Goal: Information Seeking & Learning: Find specific fact

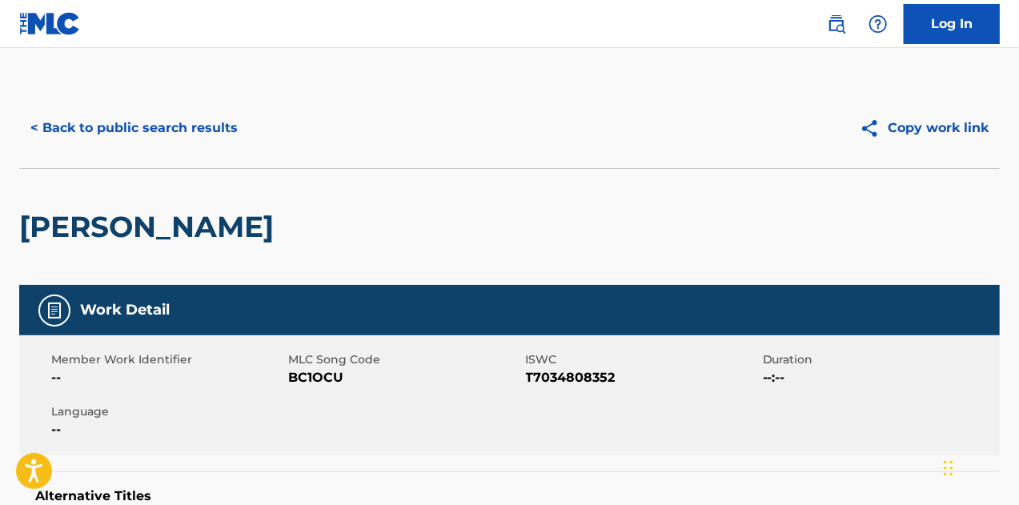
click at [58, 34] on img at bounding box center [50, 23] width 62 height 23
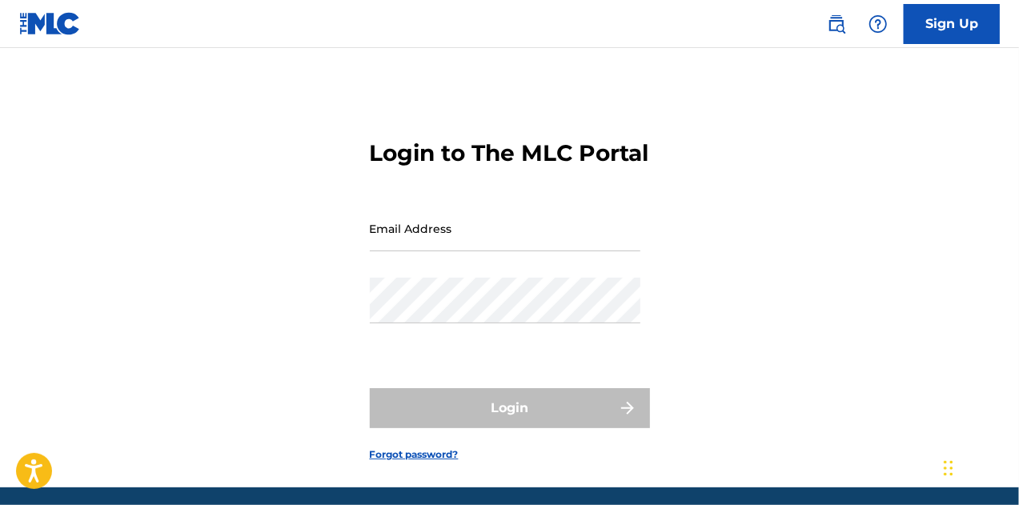
scroll to position [86, 0]
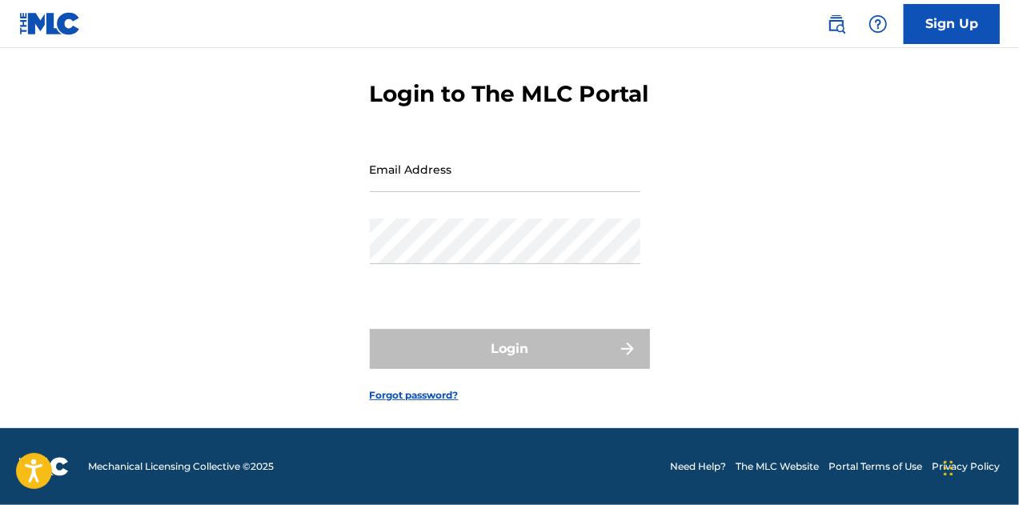
click at [842, 27] on img at bounding box center [836, 23] width 19 height 19
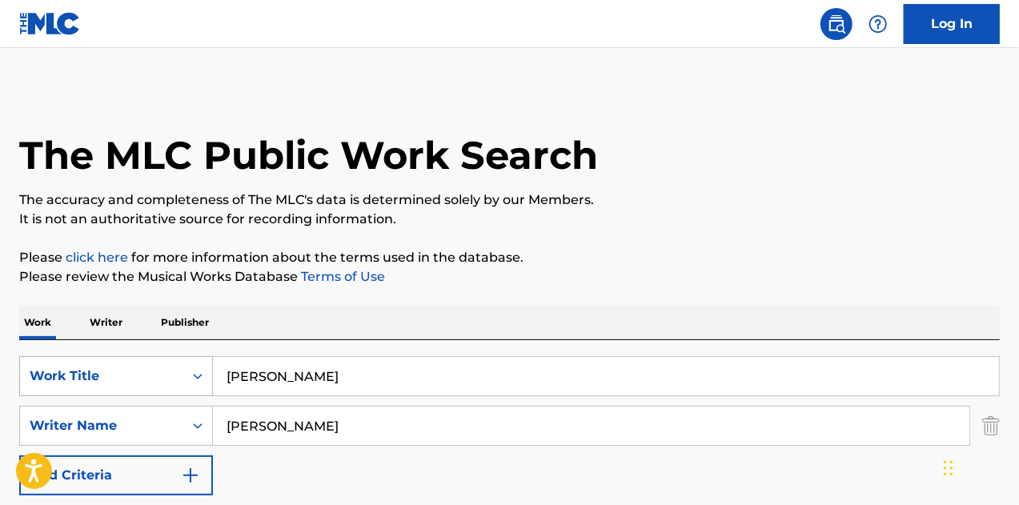
drag, startPoint x: 313, startPoint y: 370, endPoint x: 150, endPoint y: 363, distance: 163.5
click at [150, 363] on div "SearchWithCriteria70d8409b-824e-4457-bd83-9c6ccf1474fa Work Title [PERSON_NAME]" at bounding box center [509, 376] width 981 height 40
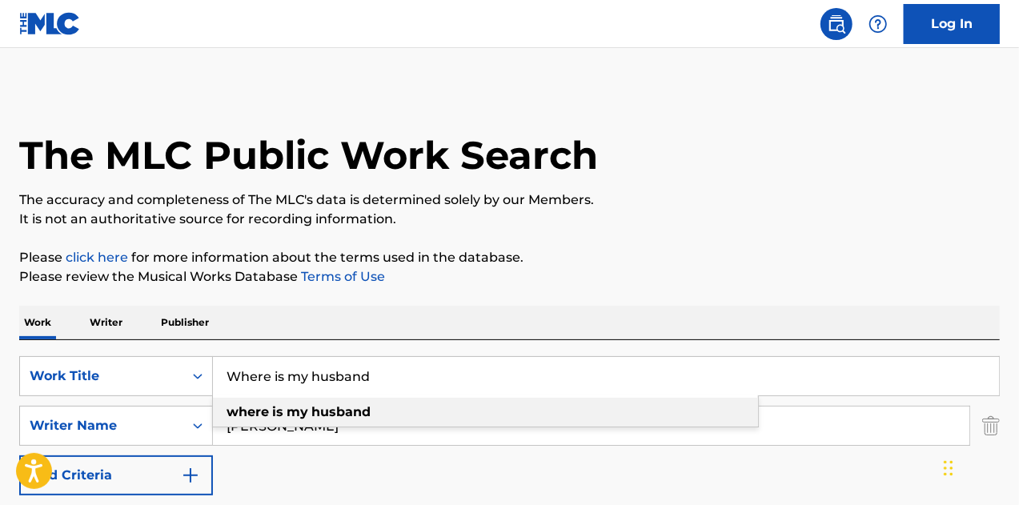
click at [333, 415] on strong "husband" at bounding box center [340, 411] width 59 height 15
type input "where is my husband"
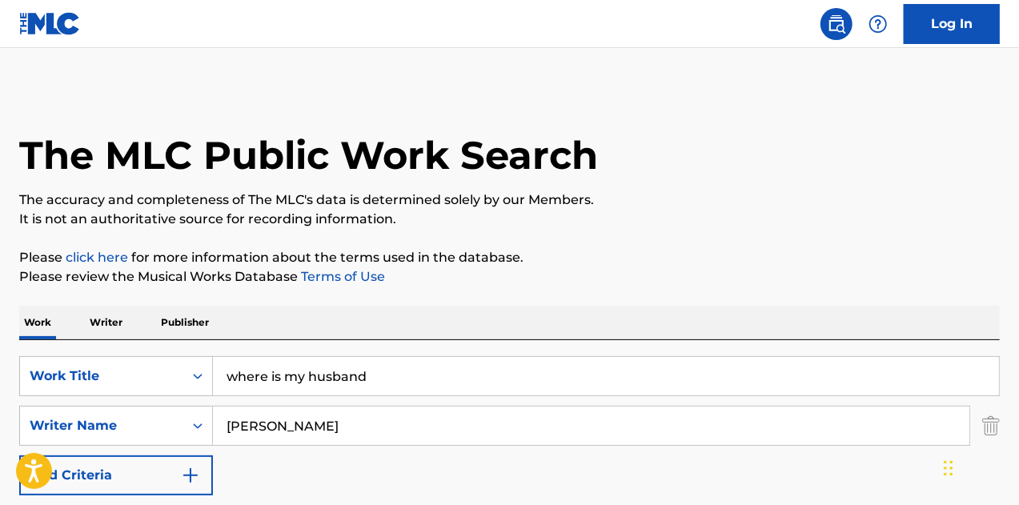
drag, startPoint x: 315, startPoint y: 415, endPoint x: 171, endPoint y: 401, distance: 144.8
click at [171, 401] on div "SearchWithCriteria70d8409b-824e-4457-bd83-9c6ccf1474fa Work Title where is my h…" at bounding box center [509, 425] width 981 height 139
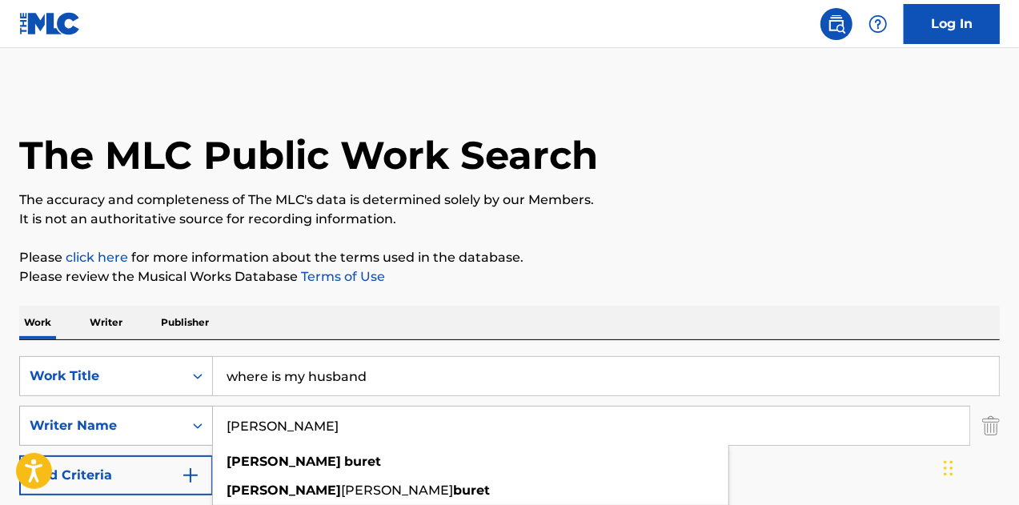
paste input "[PERSON_NAME]"
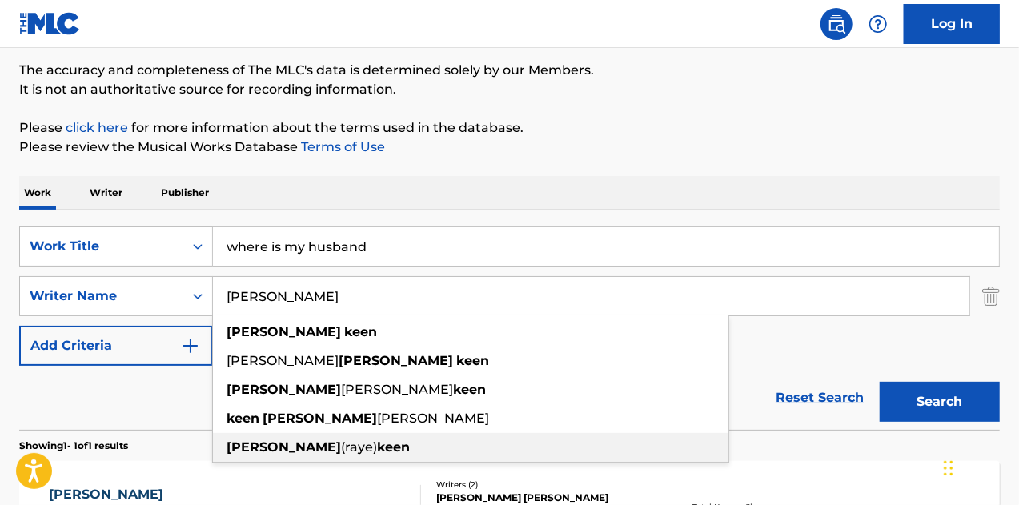
scroll to position [160, 0]
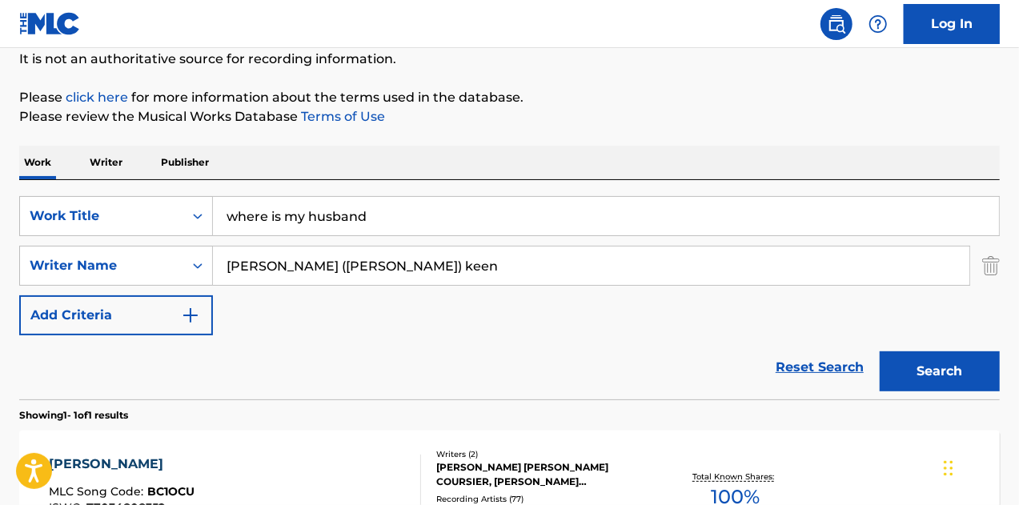
type input "[PERSON_NAME] ([PERSON_NAME]) keen"
click at [916, 380] on button "Search" at bounding box center [940, 372] width 120 height 40
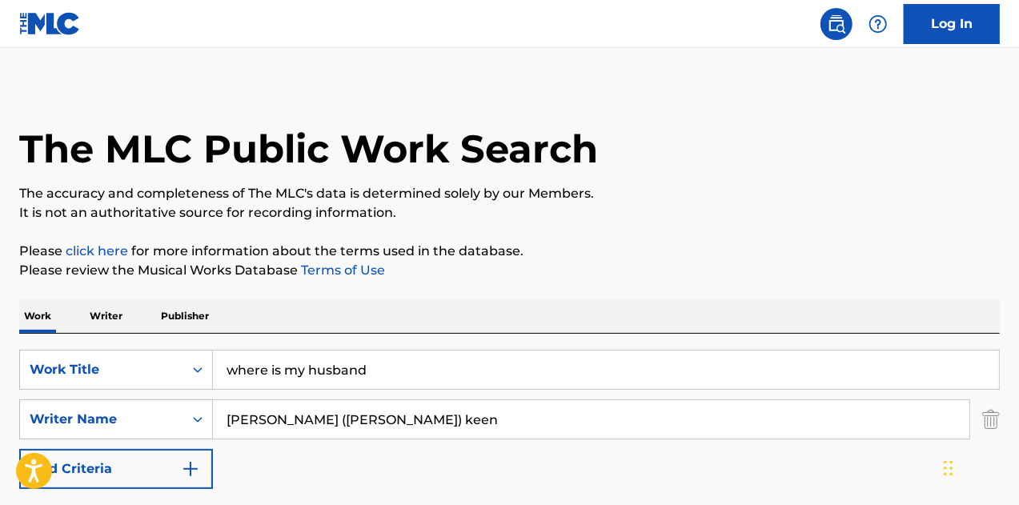
scroll to position [0, 0]
